Goal: Task Accomplishment & Management: Complete application form

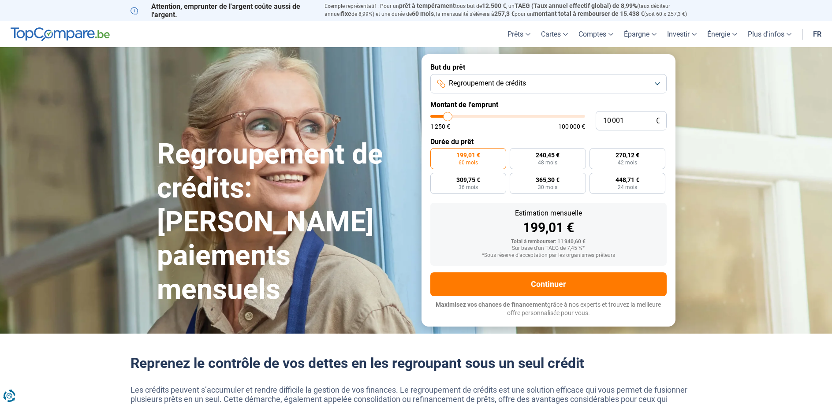
type input "10 750"
type input "10750"
type input "11 000"
type input "11000"
type input "11 750"
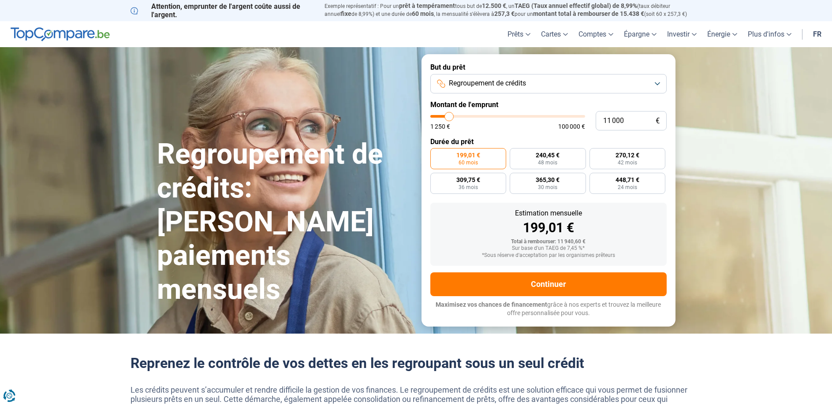
type input "11750"
type input "12 000"
type input "12000"
type input "13 000"
type input "13000"
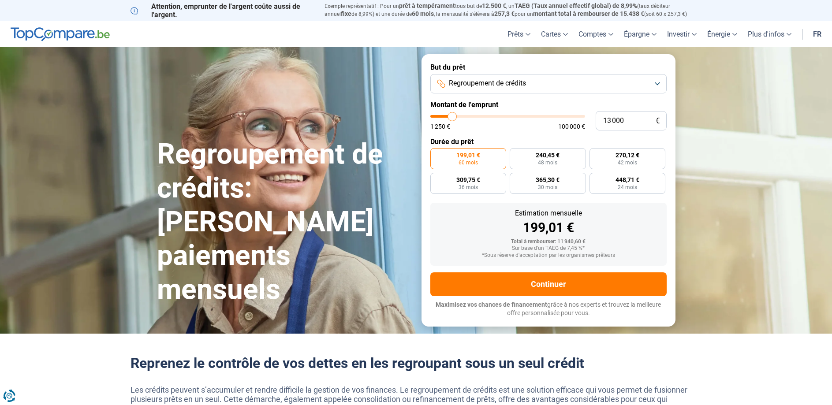
type input "13 500"
type input "13500"
type input "13 750"
type input "13750"
type input "14 500"
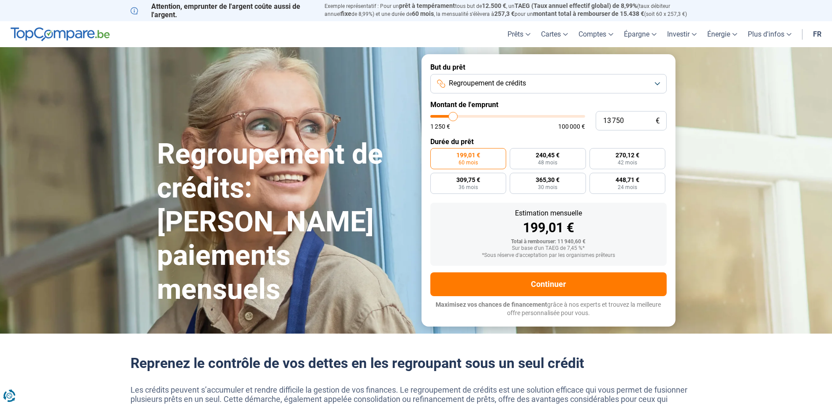
type input "14500"
type input "14 750"
type input "14750"
type input "16 250"
type input "16250"
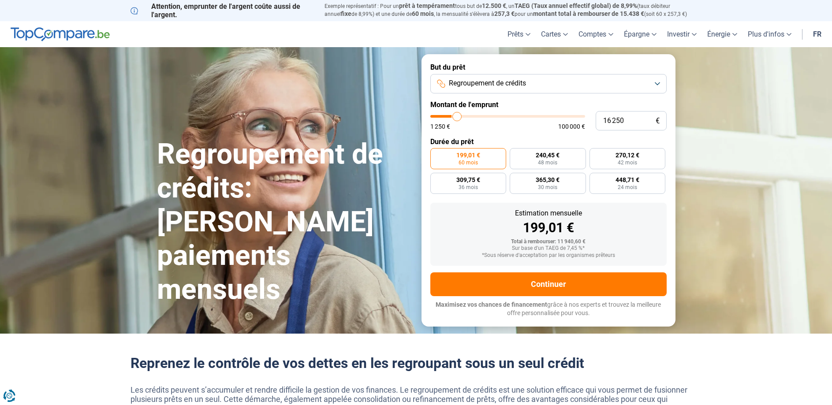
type input "17 000"
type input "17000"
type input "17 500"
type input "17500"
type input "18 000"
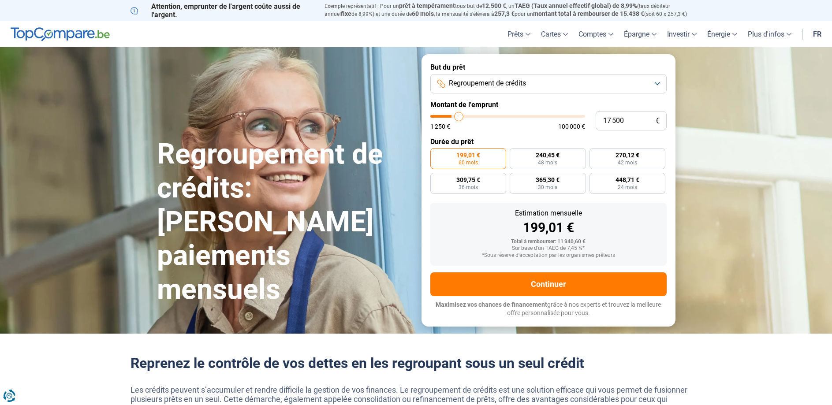
type input "18000"
type input "18 250"
type input "18250"
type input "19 000"
type input "19000"
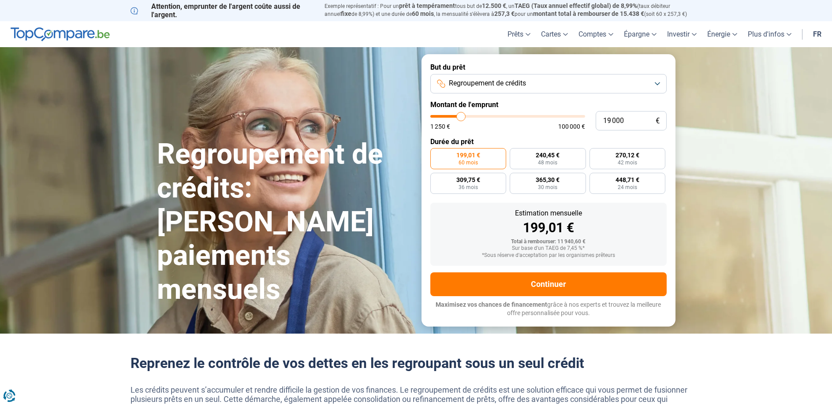
type input "19 250"
type input "19250"
type input "19 750"
type input "19750"
type input "20 000"
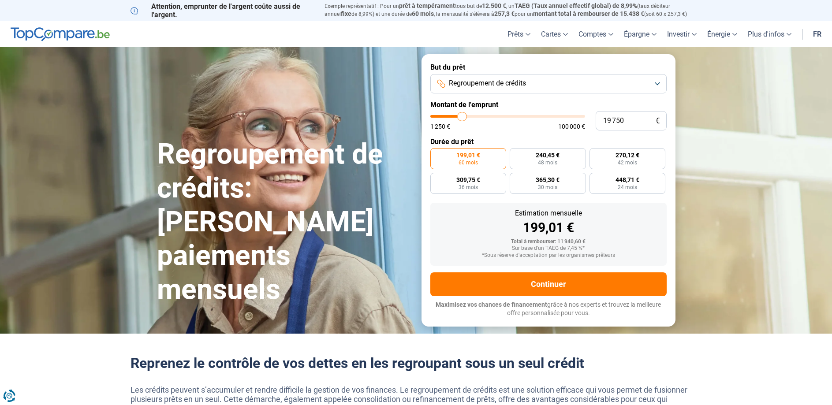
type input "20000"
type input "20 750"
type input "20750"
type input "21 000"
type input "21000"
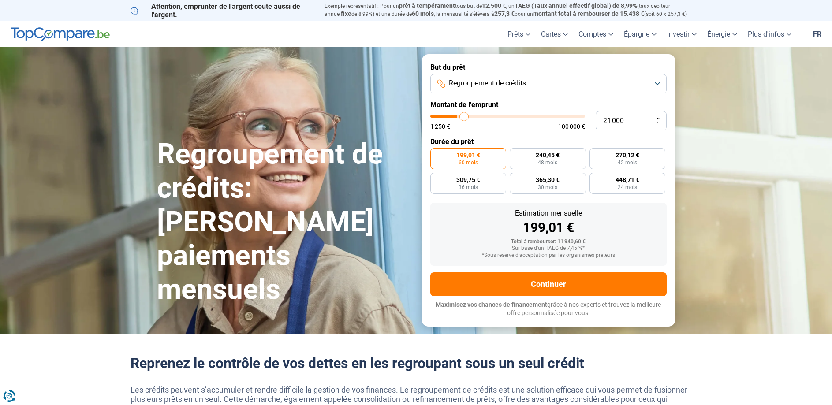
type input "21 500"
type input "21500"
type input "21 750"
type input "21750"
type input "22 750"
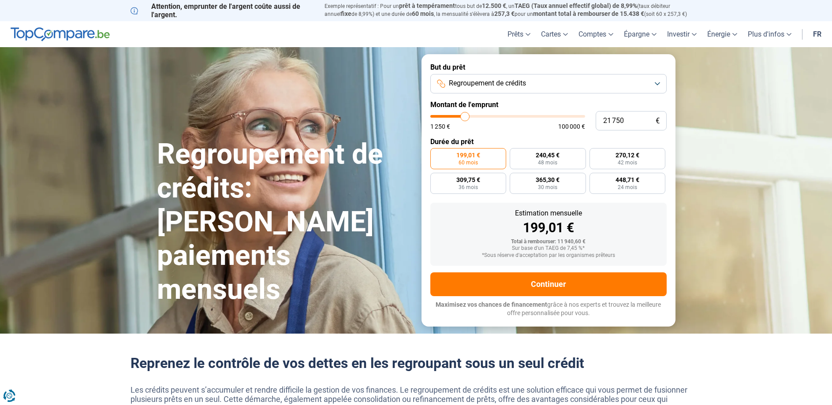
type input "22750"
type input "23 250"
type input "23250"
type input "23 750"
type input "23750"
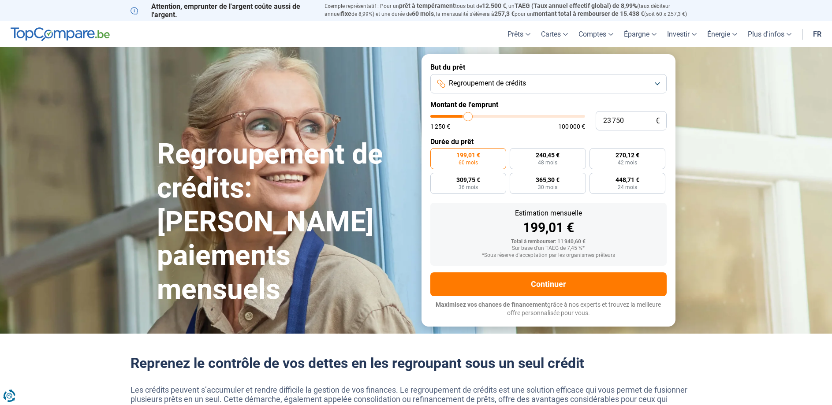
type input "24 250"
type input "24250"
type input "24 500"
type input "24500"
type input "25 250"
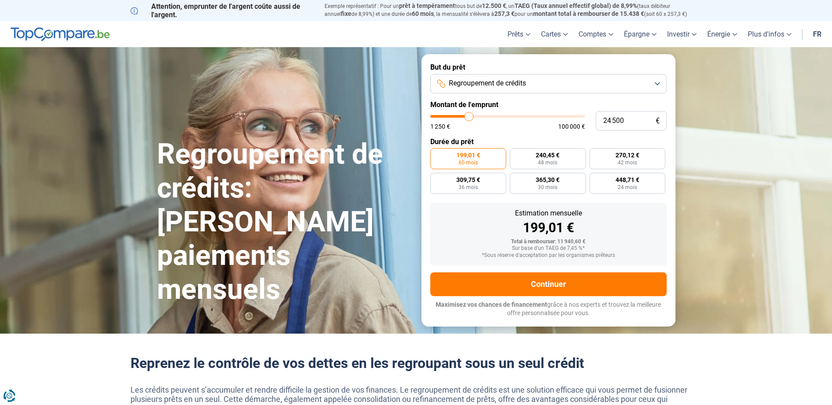
type input "25250"
type input "25 500"
type input "25500"
type input "26 000"
type input "26000"
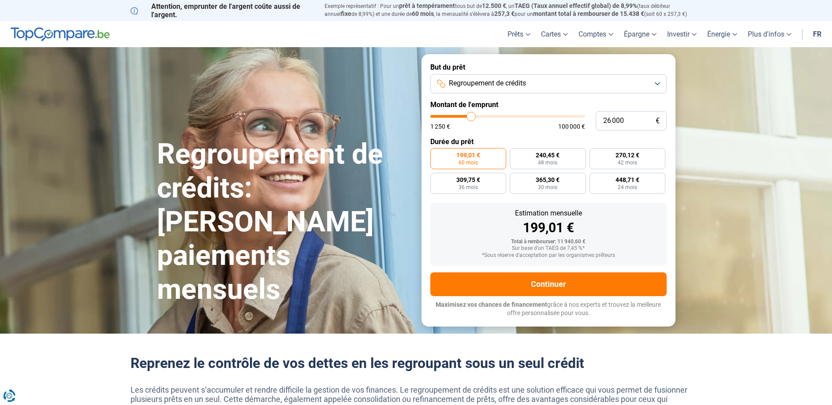
type input "27 000"
type input "27000"
type input "27 250"
type input "27250"
type input "27 750"
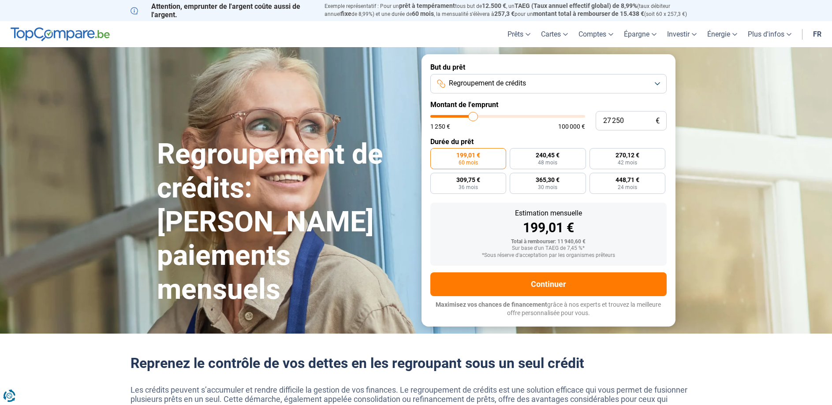
type input "27750"
type input "28 250"
type input "28250"
type input "28 750"
type input "28750"
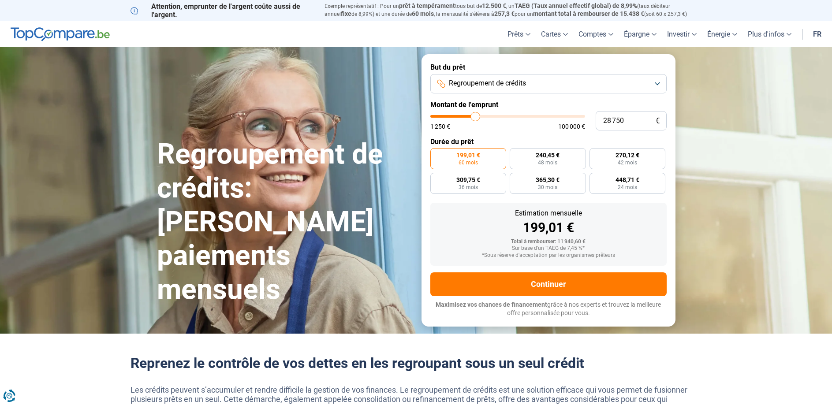
type input "29 000"
type input "29000"
type input "29 750"
type input "29750"
type input "30 000"
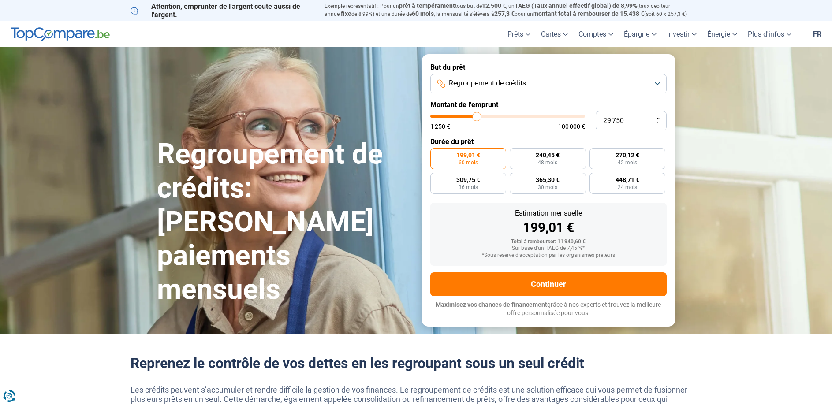
type input "30000"
type input "30 500"
type input "30500"
type input "30 750"
type input "30750"
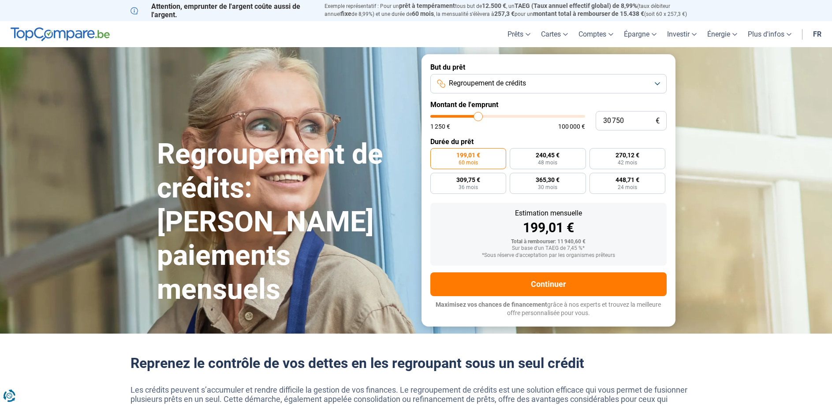
type input "31 750"
type input "31750"
type input "32 250"
type input "32250"
type input "32 750"
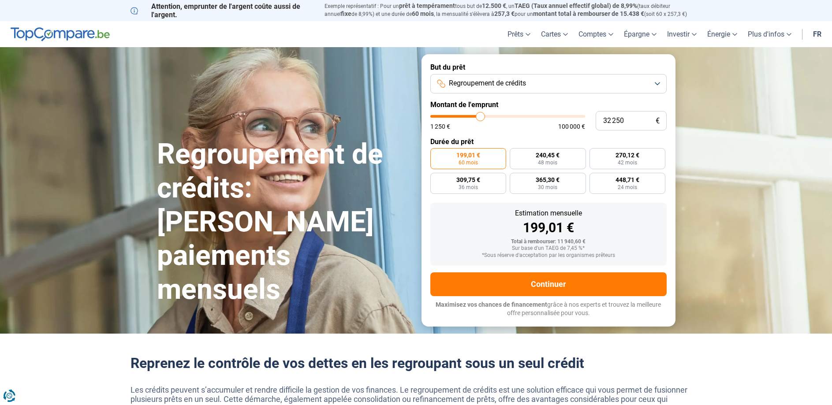
type input "32750"
type input "32 250"
type input "32250"
type input "32 000"
type input "32000"
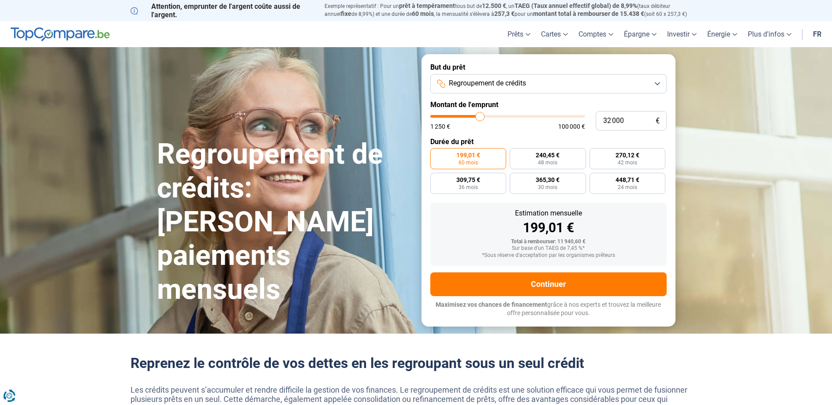
type input "31 500"
type input "31500"
type input "31 250"
type input "31250"
type input "30 500"
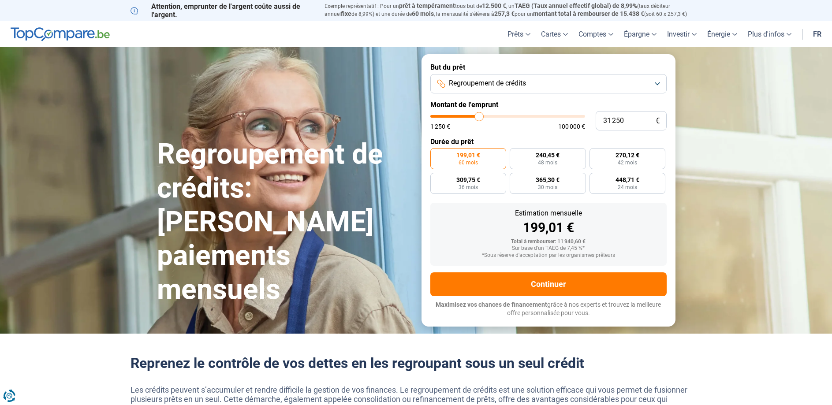
type input "30500"
type input "30 250"
type input "30250"
type input "30 500"
type input "30500"
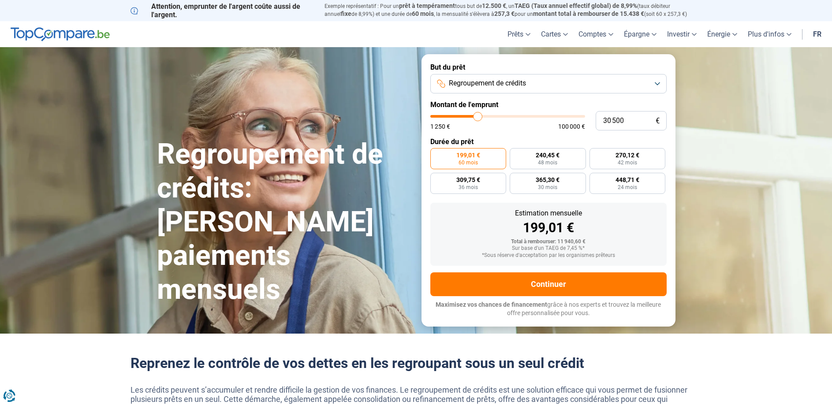
type input "30 750"
type input "30750"
type input "31 500"
type input "31500"
type input "31 750"
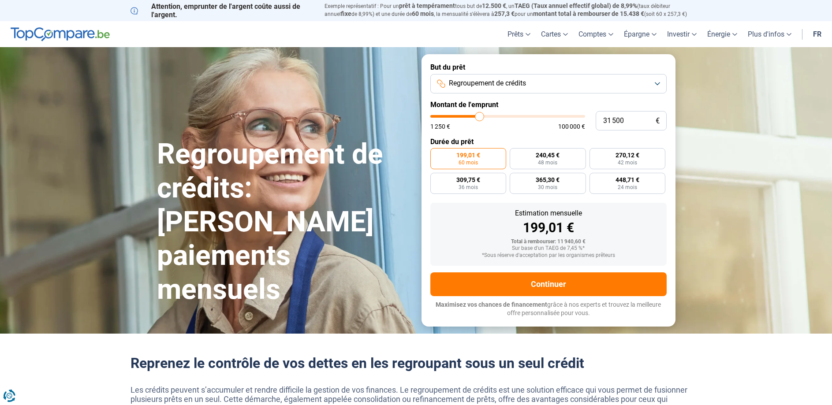
type input "31750"
type input "32 250"
type input "32250"
type input "32 000"
drag, startPoint x: 449, startPoint y: 116, endPoint x: 480, endPoint y: 121, distance: 31.7
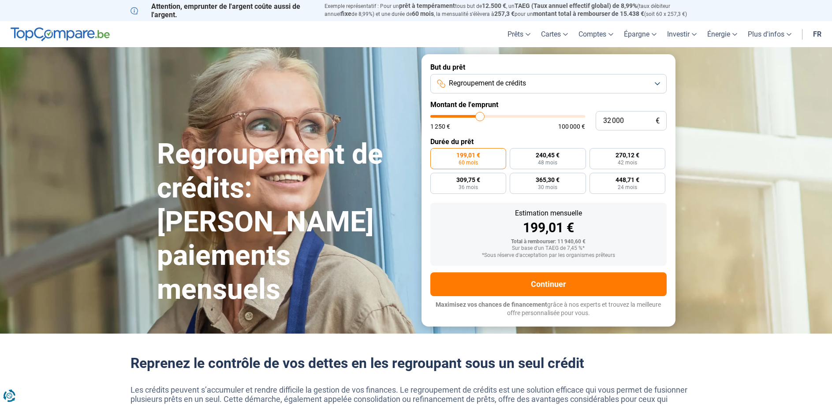
type input "32000"
click at [480, 118] on input "range" at bounding box center [507, 116] width 155 height 3
radio input "false"
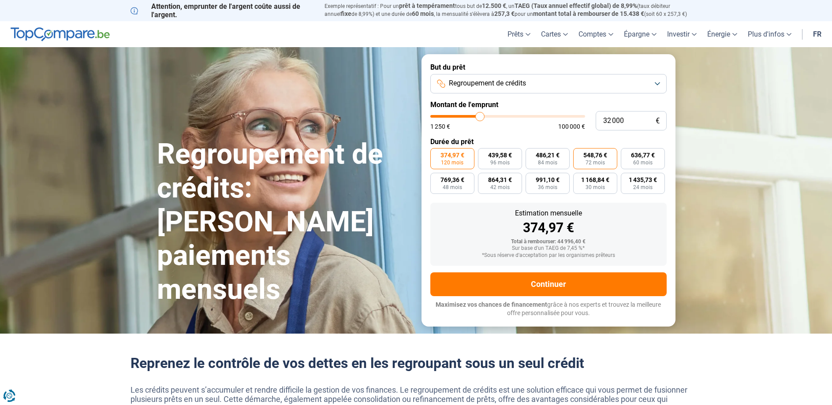
click at [590, 161] on span "72 mois" at bounding box center [595, 162] width 19 height 5
click at [579, 154] on input "548,76 € 72 mois" at bounding box center [576, 151] width 6 height 6
radio input "true"
click at [646, 186] on span "24 mois" at bounding box center [642, 187] width 19 height 5
click at [627, 179] on input "1 435,73 € 24 mois" at bounding box center [624, 176] width 6 height 6
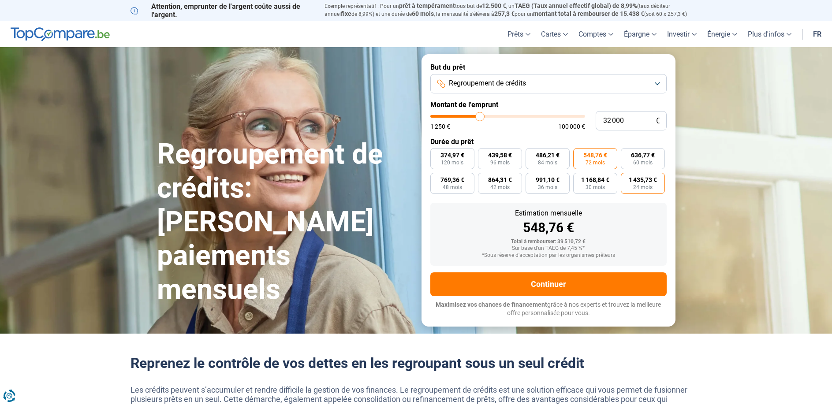
radio input "true"
type input "33 000"
type input "33000"
type input "33 250"
type input "33250"
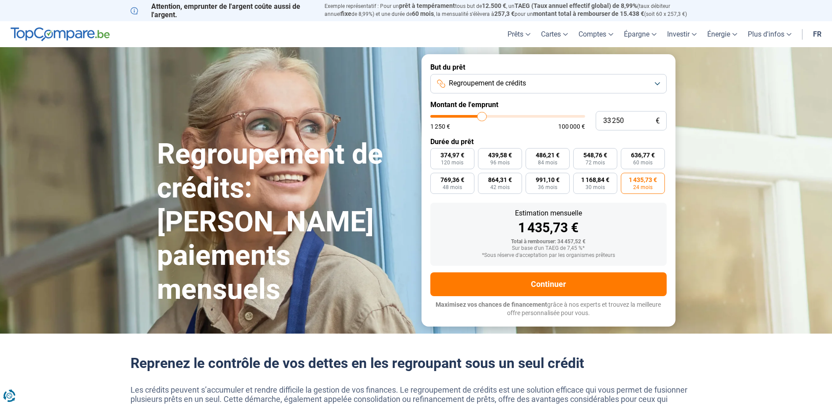
type input "33 500"
type input "33500"
type input "35 000"
type input "35000"
type input "36 000"
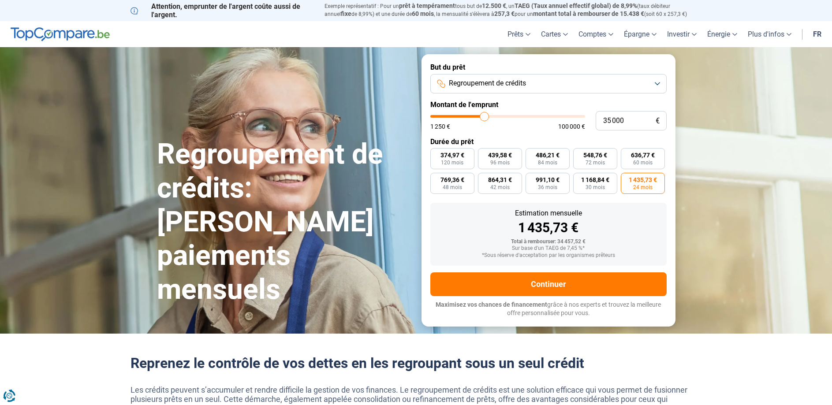
type input "36000"
type input "36 250"
type input "36250"
type input "36 750"
type input "36750"
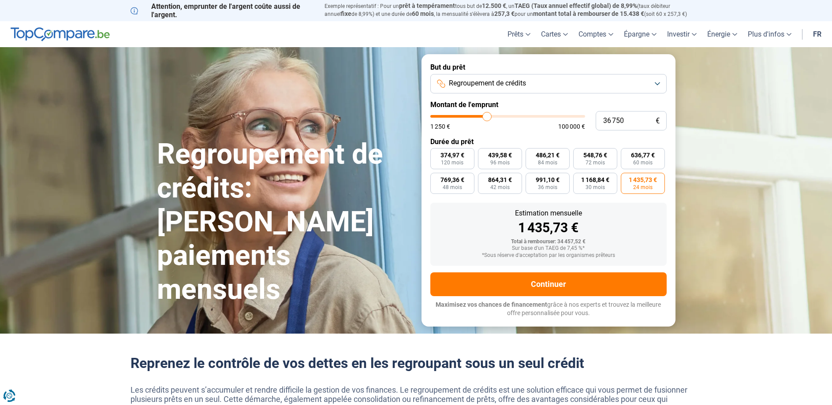
type input "37 250"
type input "37250"
type input "37 750"
type input "37750"
type input "38 000"
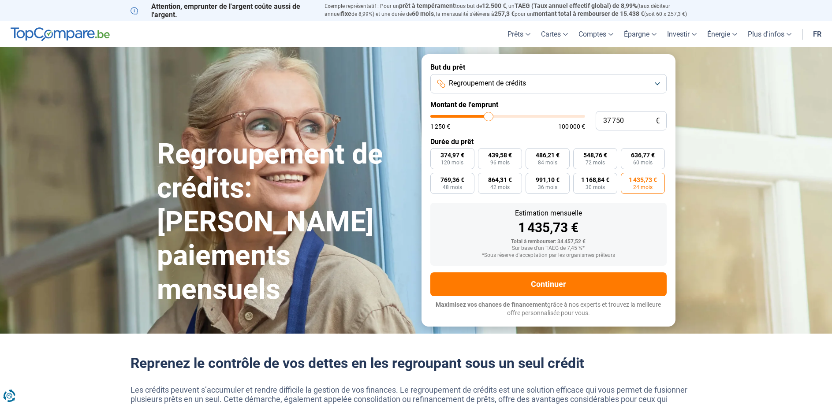
type input "38000"
type input "38 750"
drag, startPoint x: 482, startPoint y: 116, endPoint x: 490, endPoint y: 117, distance: 8.6
type input "38750"
click at [490, 117] on input "range" at bounding box center [507, 116] width 155 height 3
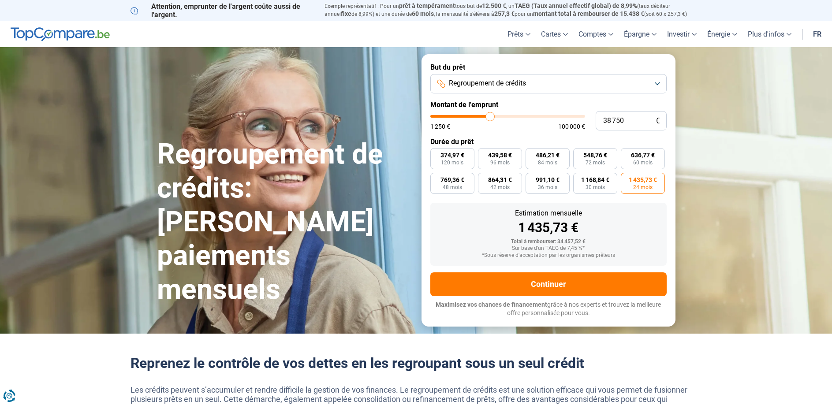
radio input "false"
radio input "true"
click at [490, 82] on span "Regroupement de crédits" at bounding box center [487, 84] width 77 height 10
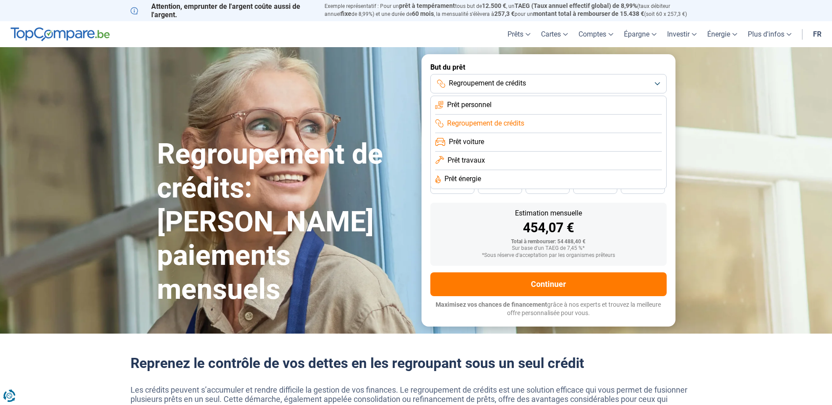
click at [490, 82] on span "Regroupement de crédits" at bounding box center [487, 84] width 77 height 10
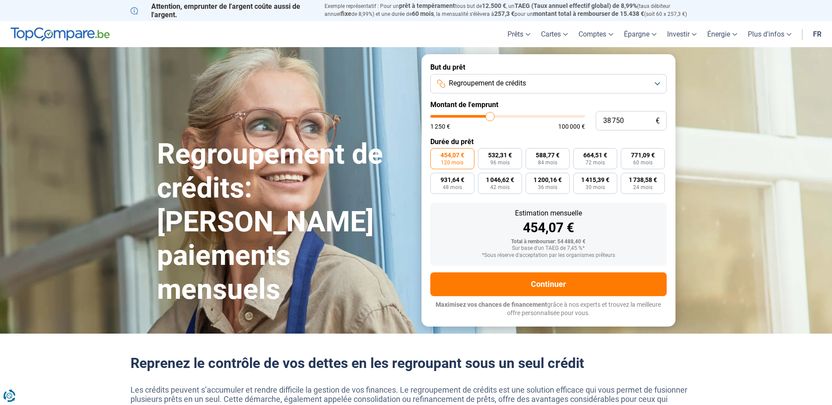
type input "39 000"
type input "39000"
type input "39 500"
type input "39500"
type input "39 750"
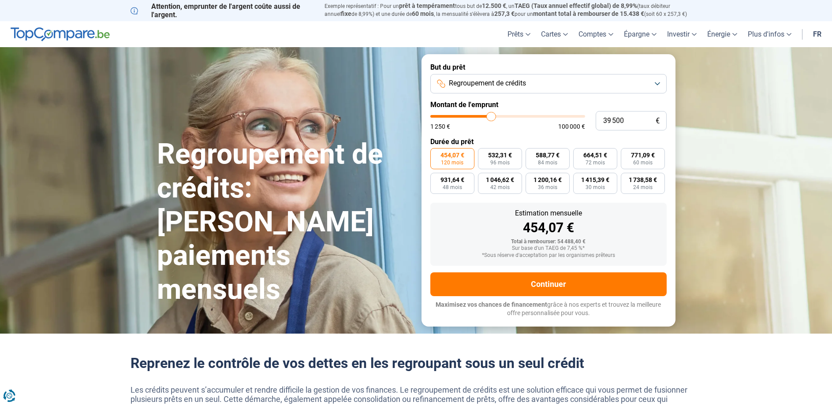
type input "39750"
type input "40 500"
type input "40500"
type input "40 000"
type input "40000"
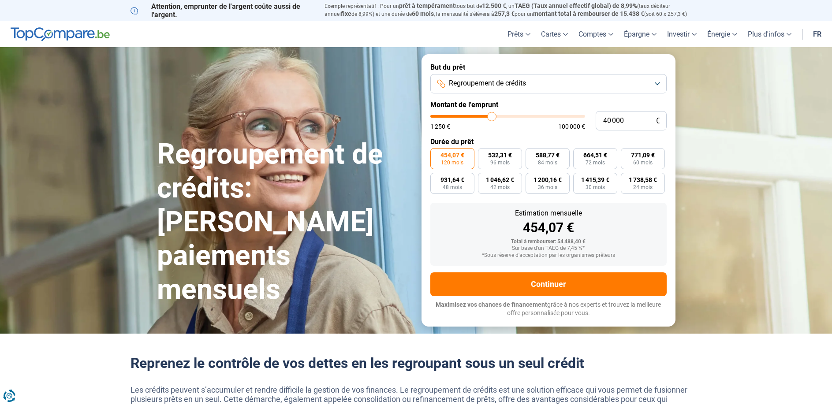
click at [492, 115] on input "range" at bounding box center [507, 116] width 155 height 3
click at [597, 159] on label "685,95 € 72 mois" at bounding box center [595, 158] width 44 height 21
click at [599, 163] on span "72 mois" at bounding box center [595, 162] width 19 height 5
click at [579, 154] on input "685,95 € 72 mois" at bounding box center [576, 151] width 6 height 6
radio input "true"
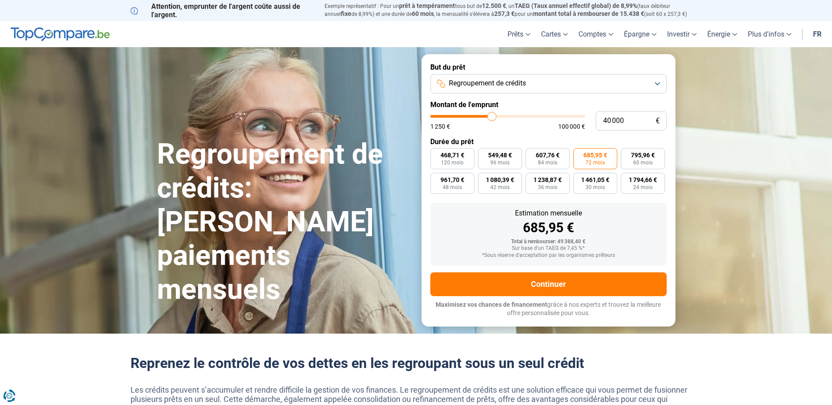
type input "39 500"
type input "39500"
type input "39 250"
type input "39250"
type input "38 750"
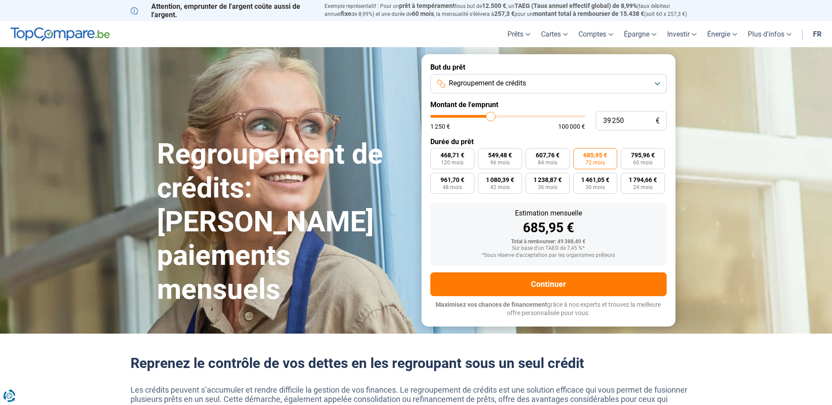
type input "38750"
type input "38 250"
type input "38250"
type input "37 500"
type input "37500"
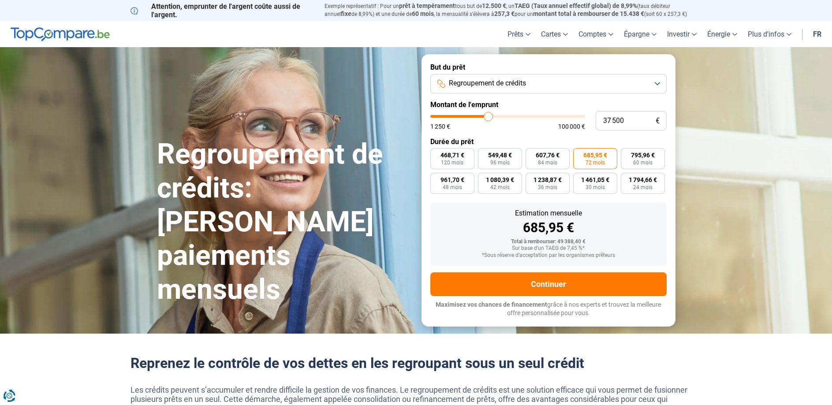
type input "36 750"
type input "36750"
type input "36 000"
type input "36000"
type input "35 750"
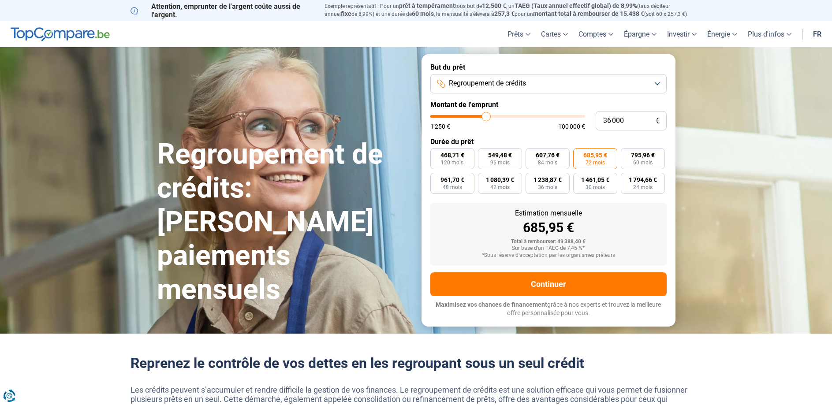
type input "35750"
type input "35 000"
type input "35000"
type input "34 750"
type input "34750"
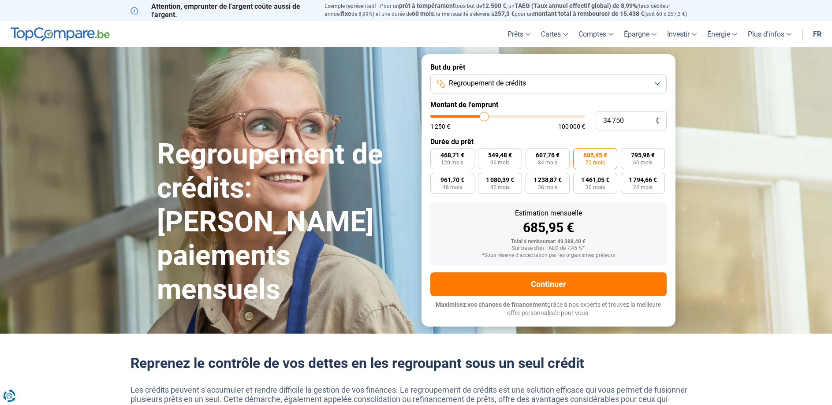
type input "34 250"
type input "34250"
type input "33 750"
type input "33750"
type input "33 250"
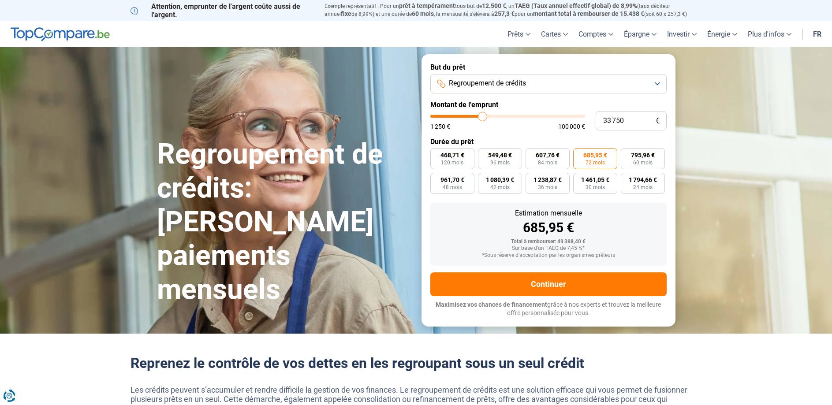
type input "33250"
type input "33 000"
type input "33000"
type input "32 250"
type input "32250"
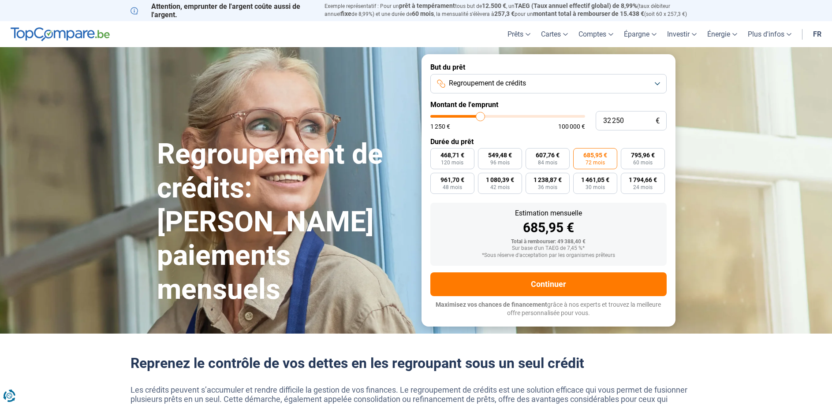
type input "32 000"
type input "32000"
type input "31 500"
type input "31500"
type input "31 250"
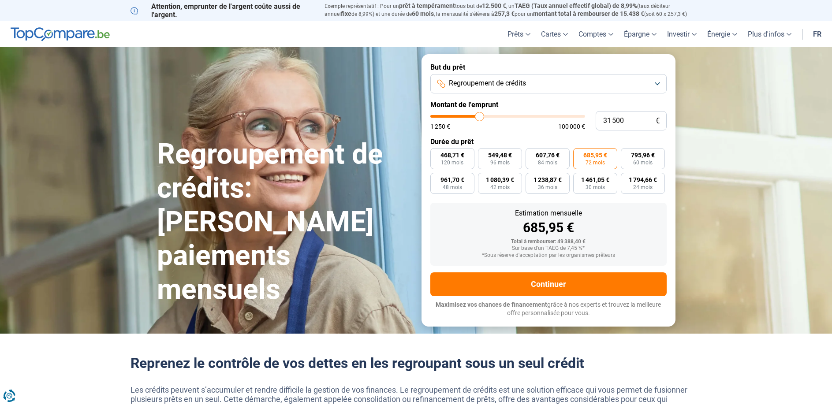
type input "31250"
type input "30 500"
type input "30500"
type input "30 250"
type input "30250"
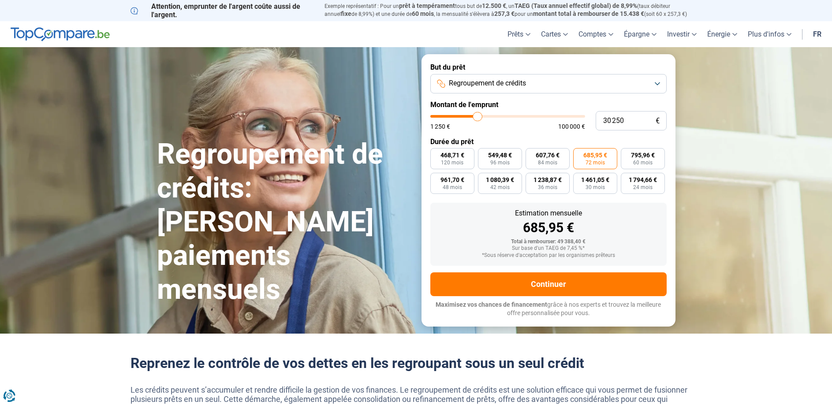
type input "29 750"
type input "29750"
type input "29 250"
type input "29250"
type input "29 750"
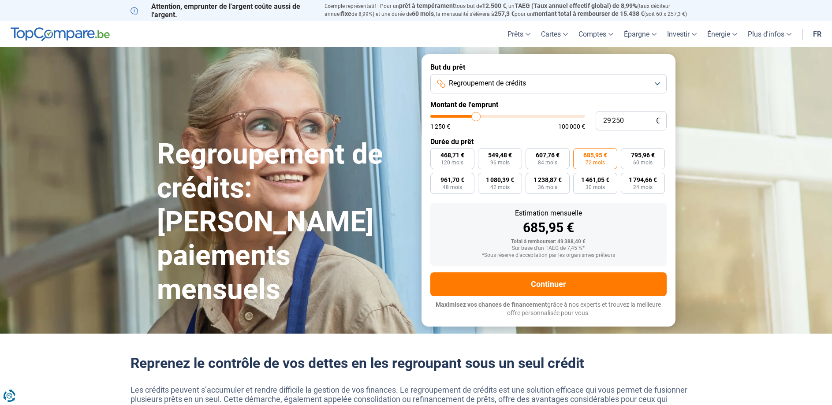
type input "29750"
type input "30 000"
type input "30000"
type input "30 500"
type input "30500"
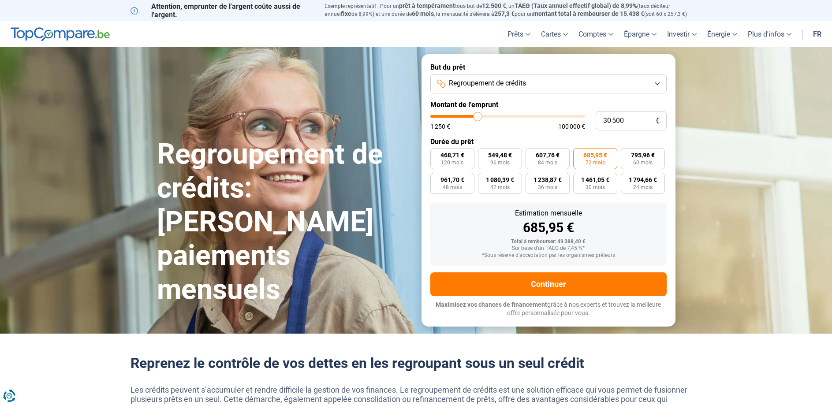
type input "30 750"
type input "30750"
drag, startPoint x: 491, startPoint y: 118, endPoint x: 478, endPoint y: 119, distance: 13.7
click at [478, 118] on input "range" at bounding box center [507, 116] width 155 height 3
